Goal: Task Accomplishment & Management: Manage account settings

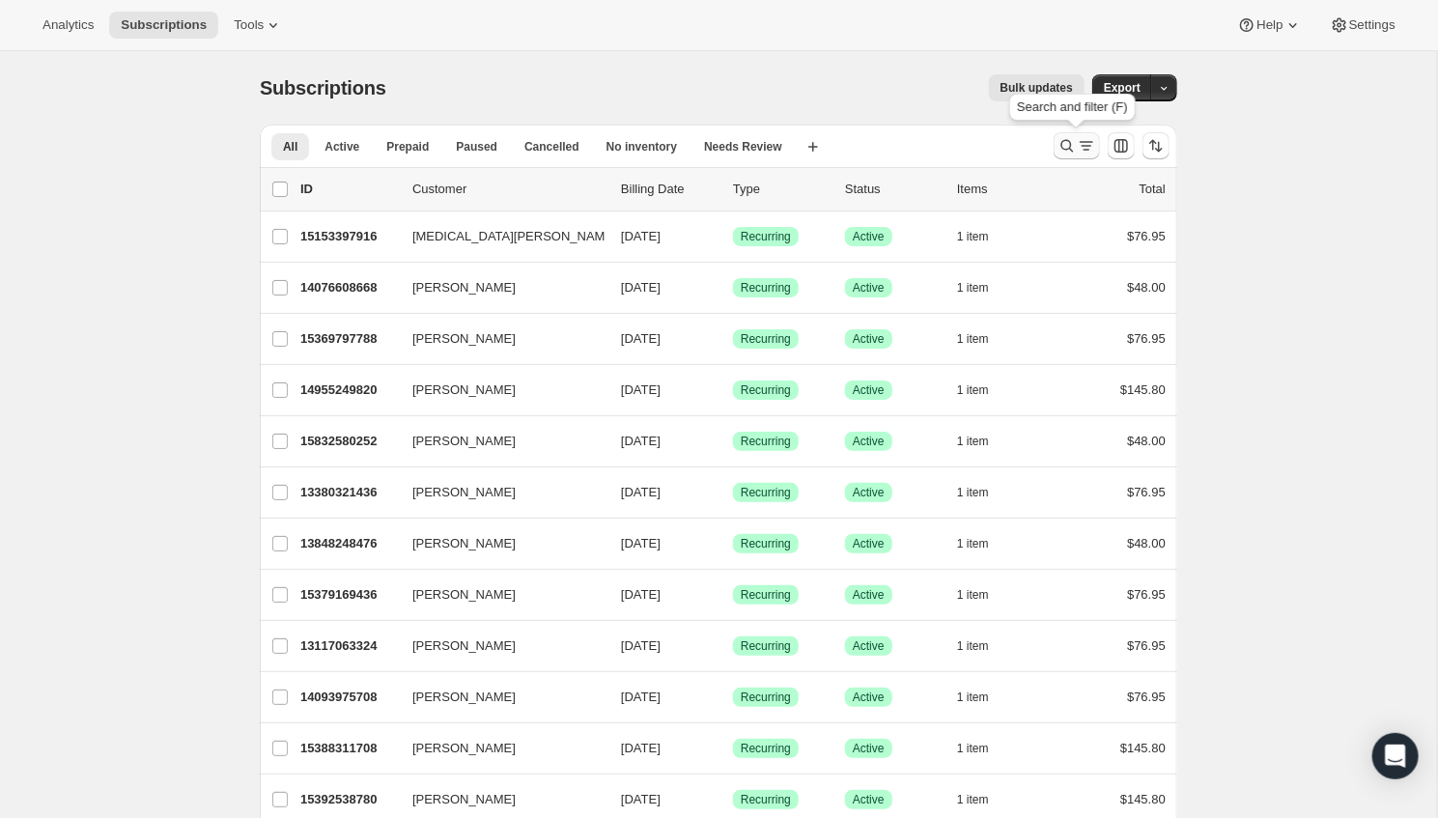
click at [1064, 146] on icon "Search and filter results" at bounding box center [1066, 145] width 19 height 19
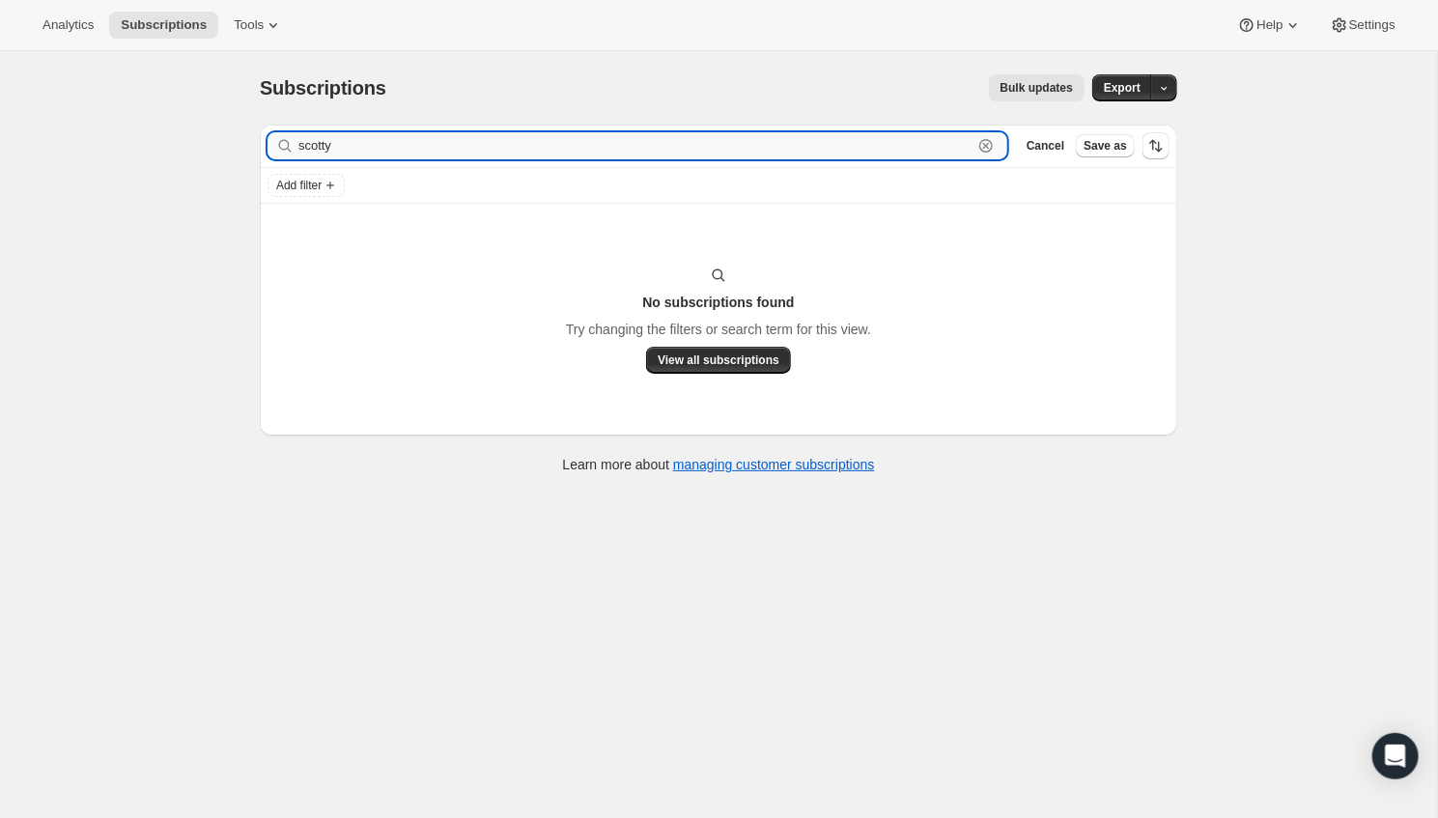
type input "scotty"
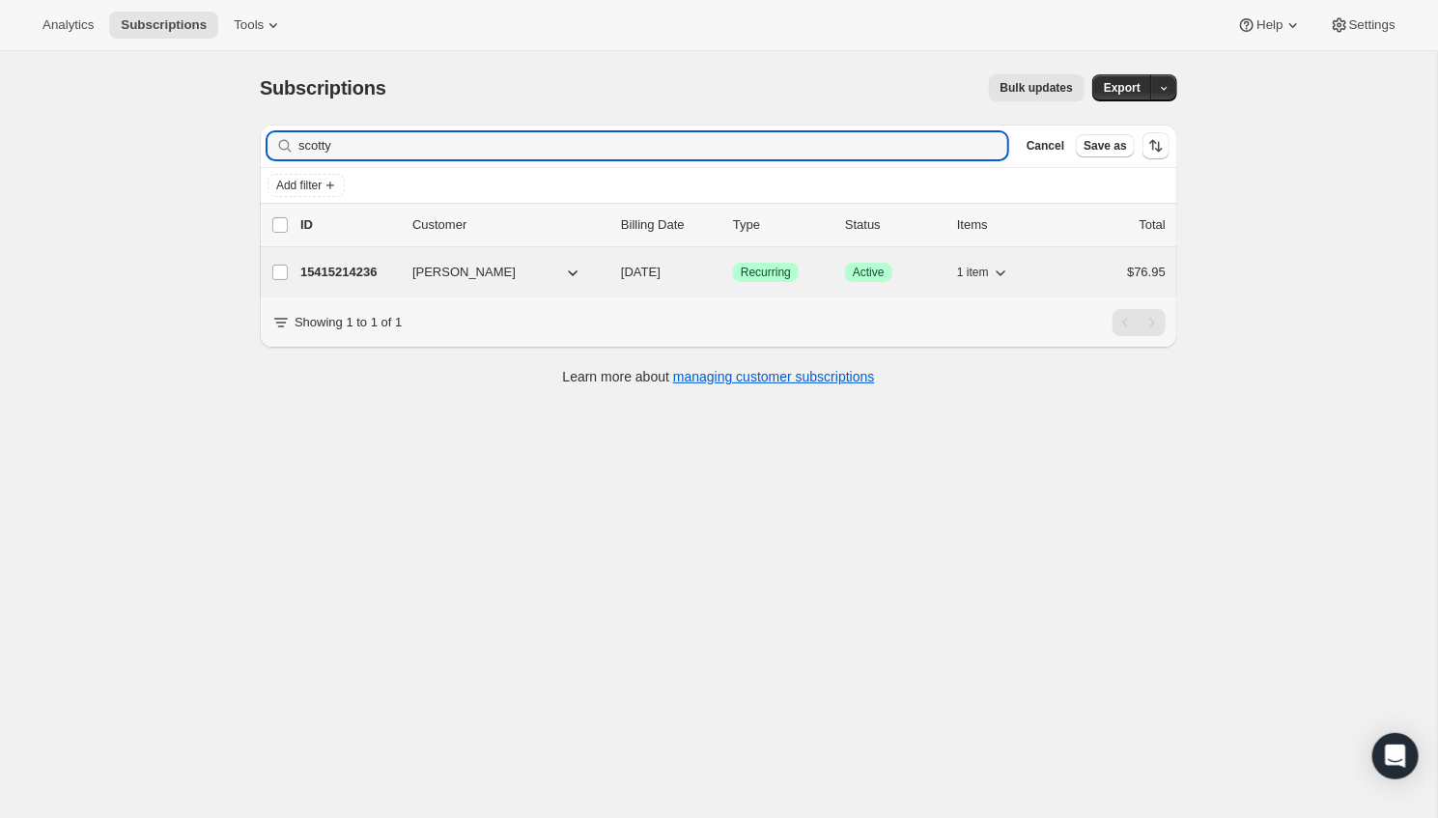
click at [326, 265] on p "15415214236" at bounding box center [348, 272] width 97 height 19
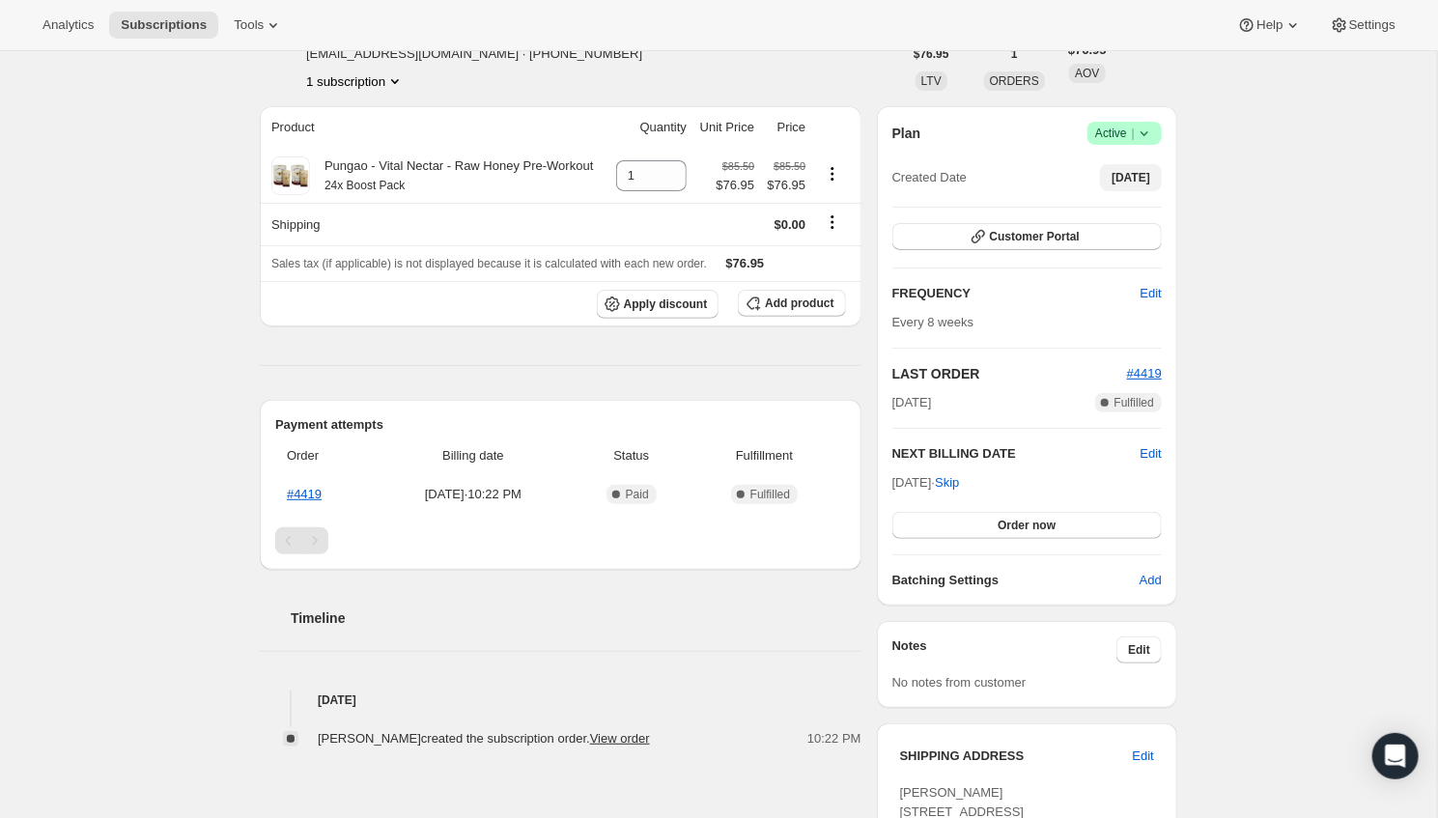
scroll to position [157, 0]
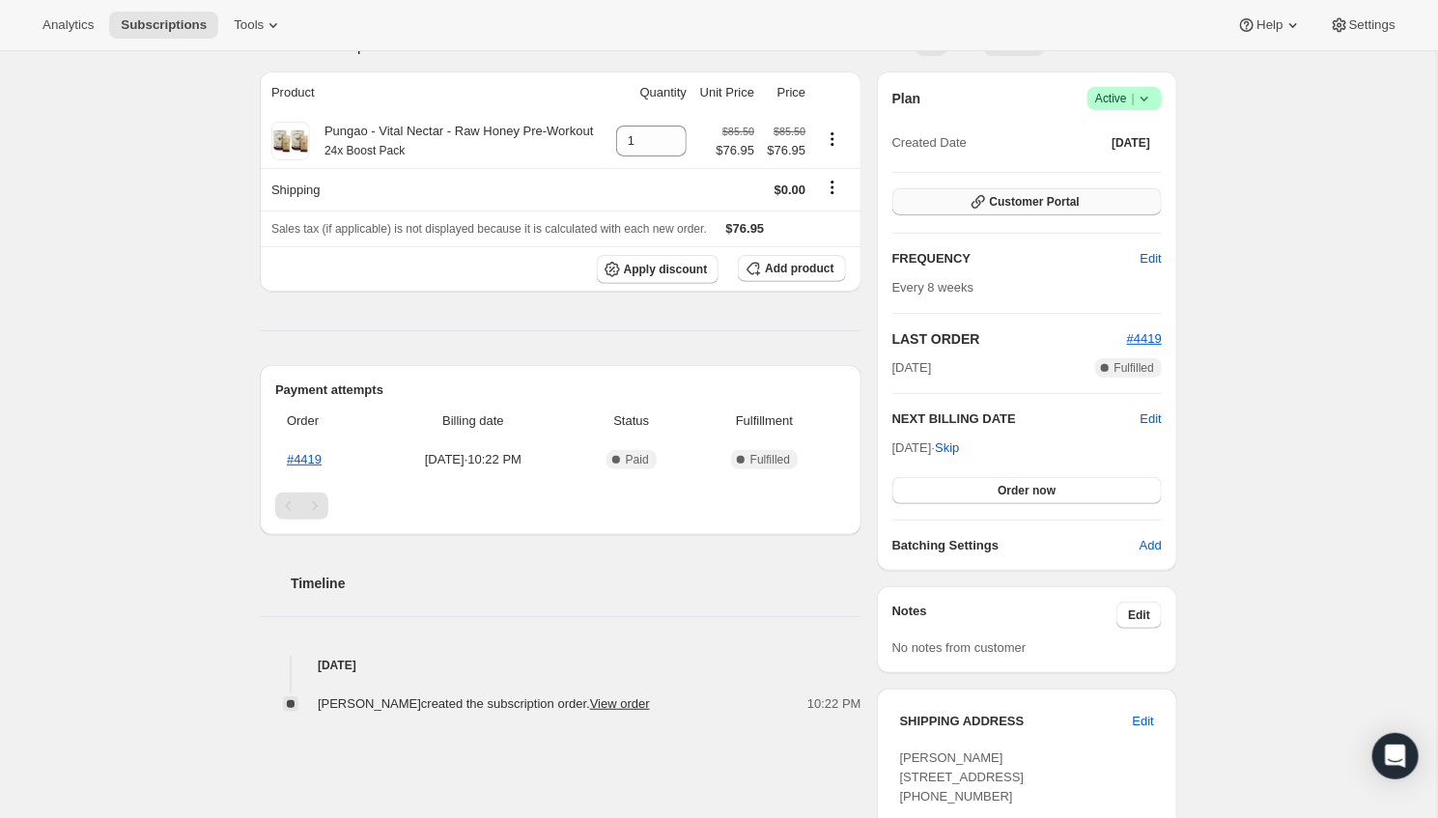
click at [1057, 207] on span "Customer Portal" at bounding box center [1035, 201] width 90 height 15
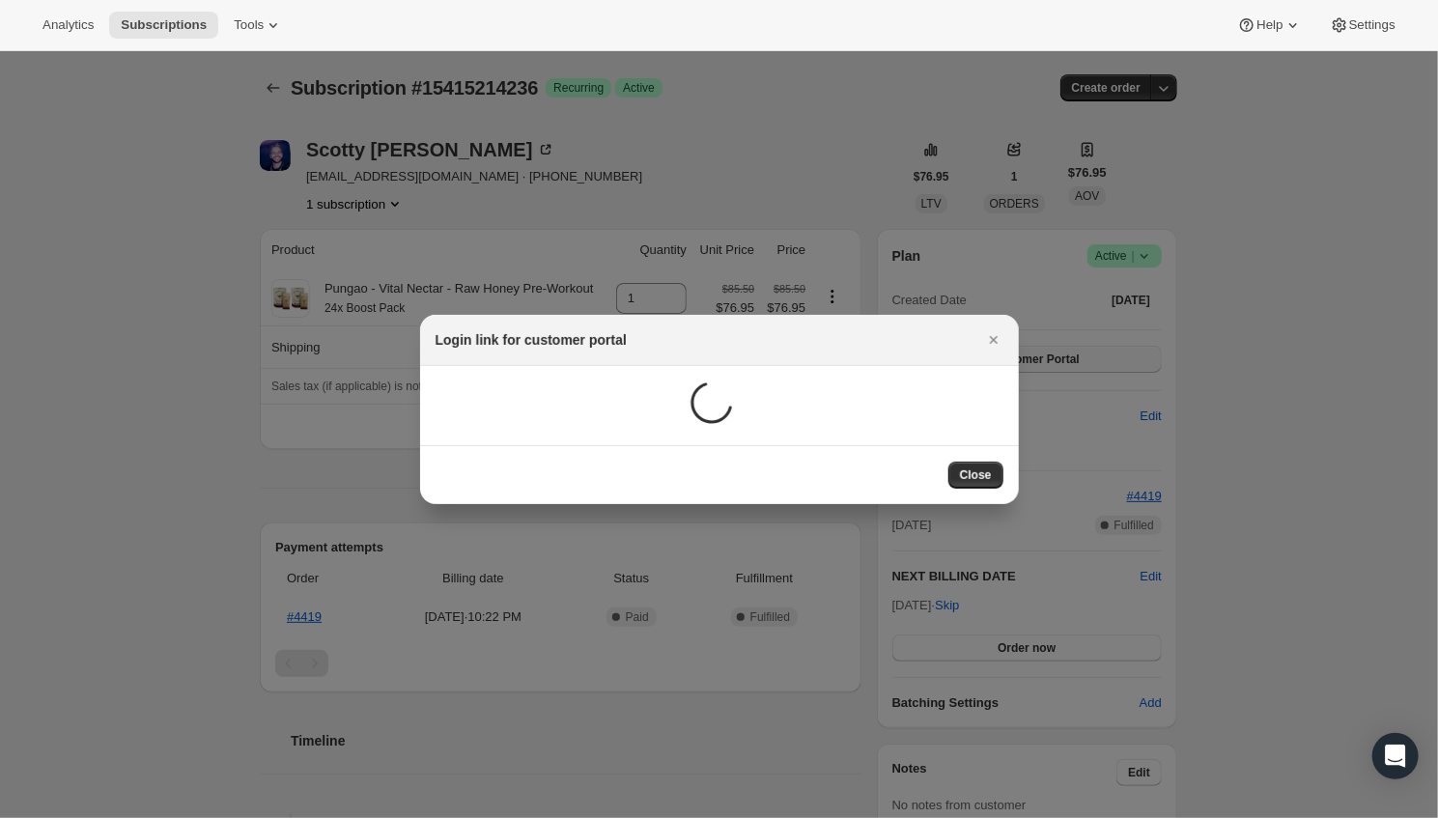
scroll to position [156, 0]
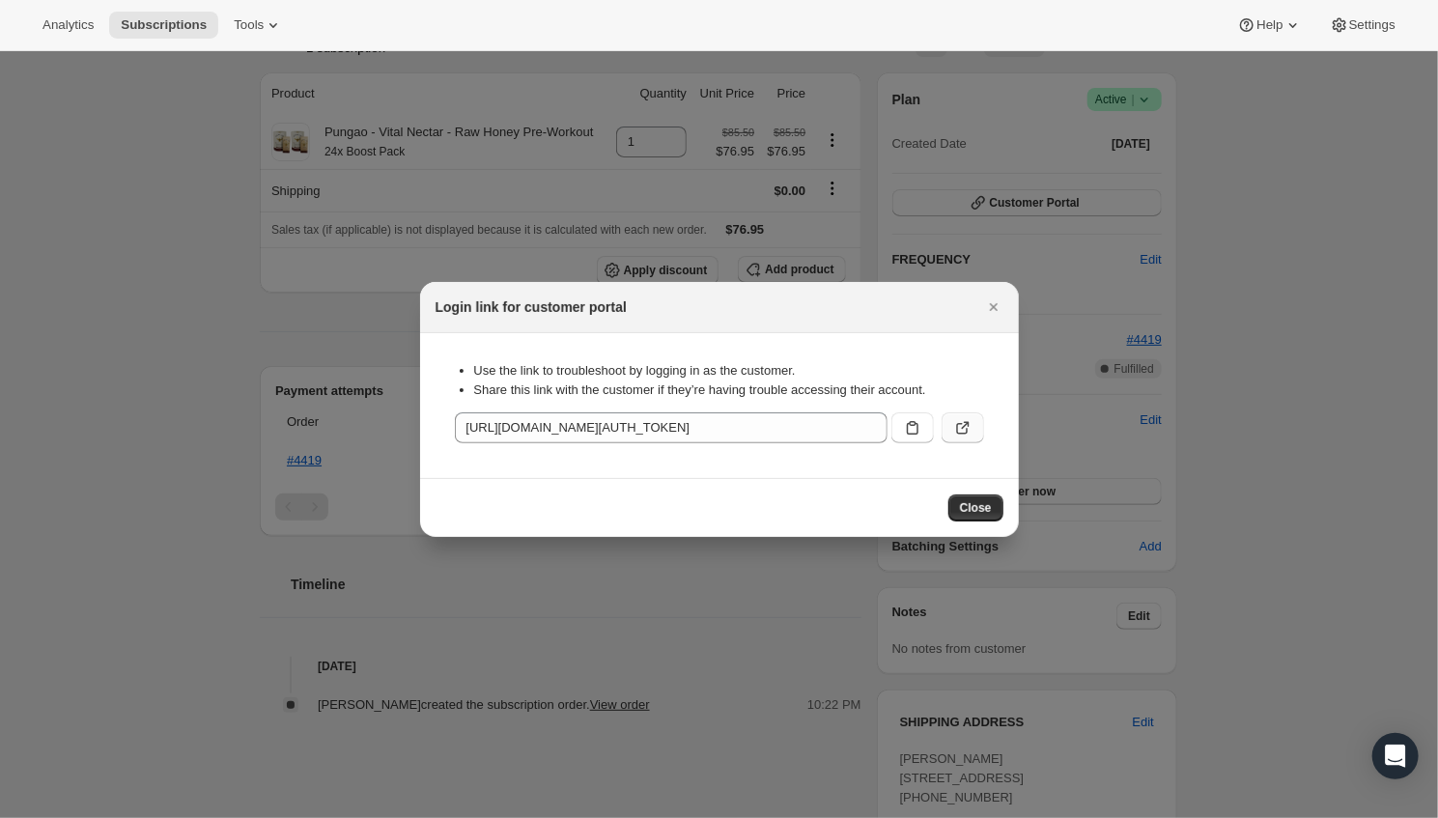
click at [968, 420] on icon ":rco:" at bounding box center [962, 427] width 19 height 19
click at [998, 307] on icon "Close" at bounding box center [993, 306] width 19 height 19
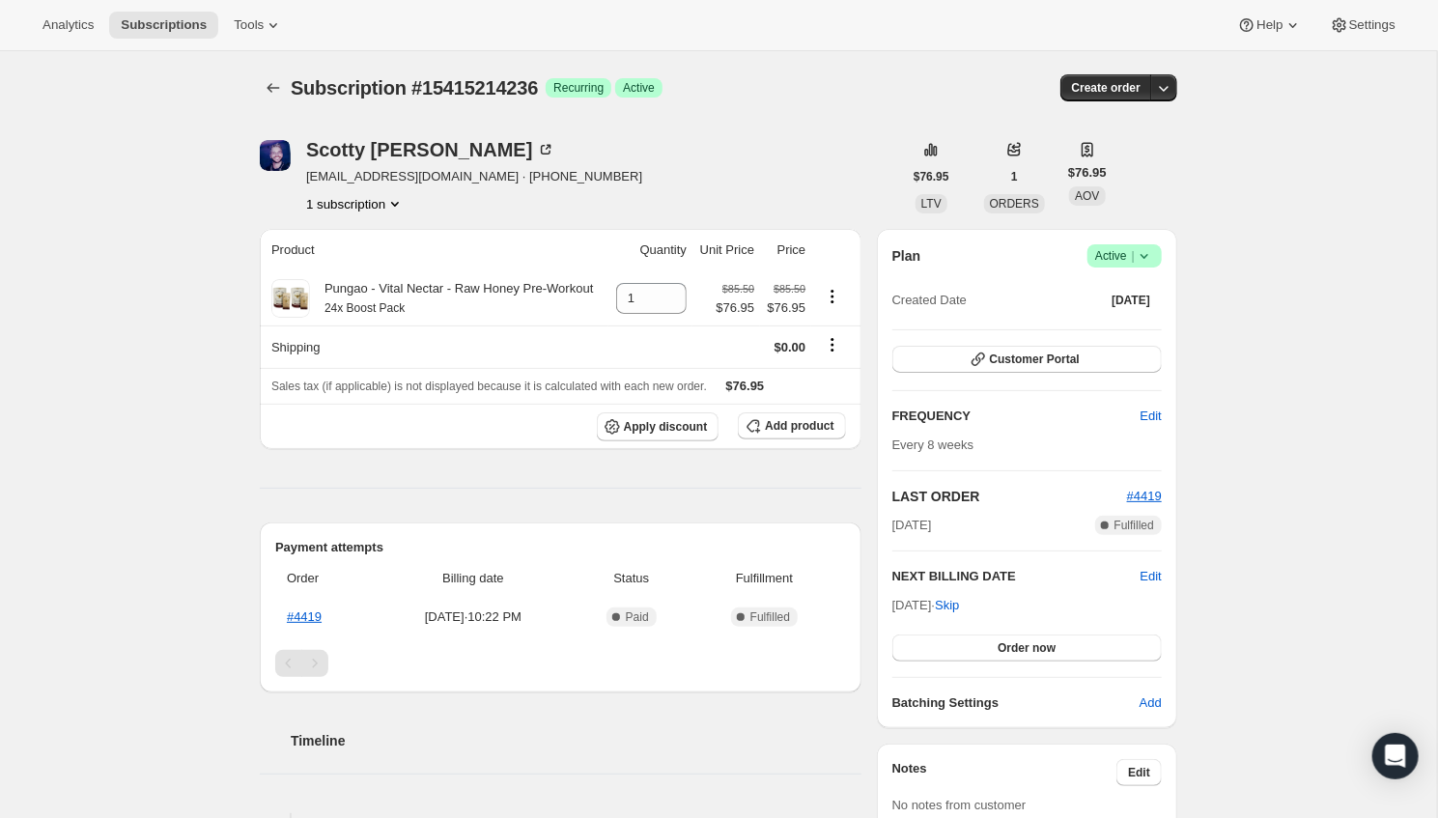
scroll to position [0, 0]
